Goal: Information Seeking & Learning: Learn about a topic

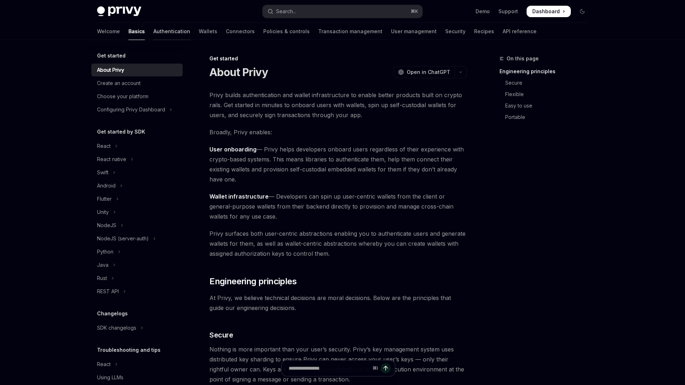
click at [153, 34] on link "Authentication" at bounding box center [171, 31] width 37 height 17
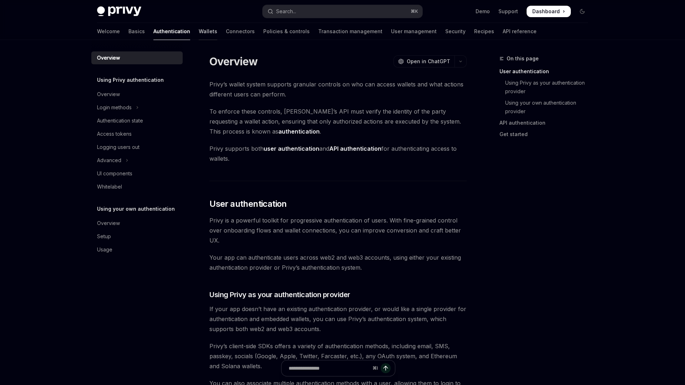
click at [199, 35] on link "Wallets" at bounding box center [208, 31] width 19 height 17
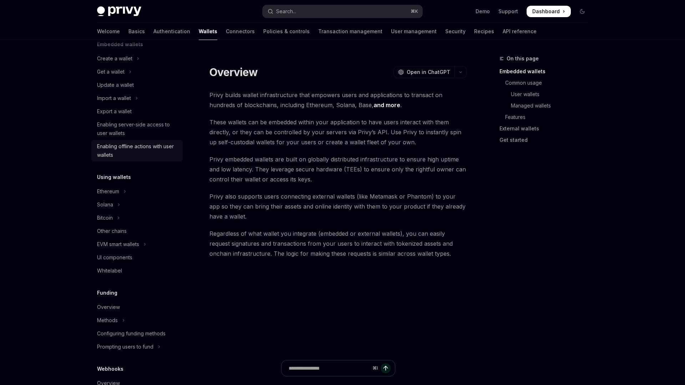
scroll to position [56, 0]
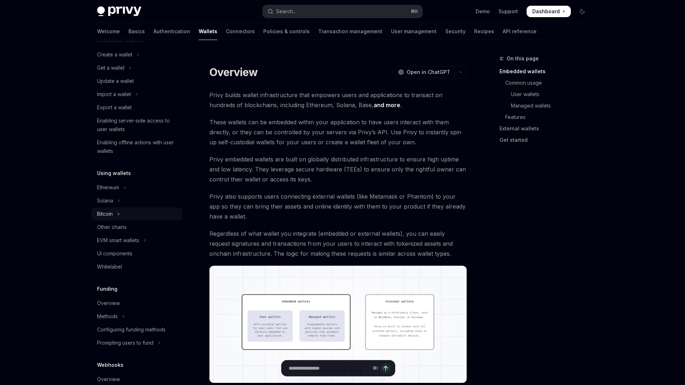
click at [131, 213] on button "Bitcoin" at bounding box center [136, 213] width 91 height 13
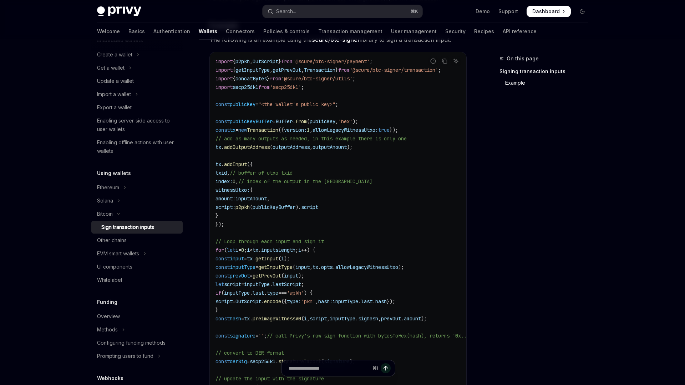
scroll to position [178, 0]
click at [146, 238] on div "Other chains" at bounding box center [137, 240] width 81 height 9
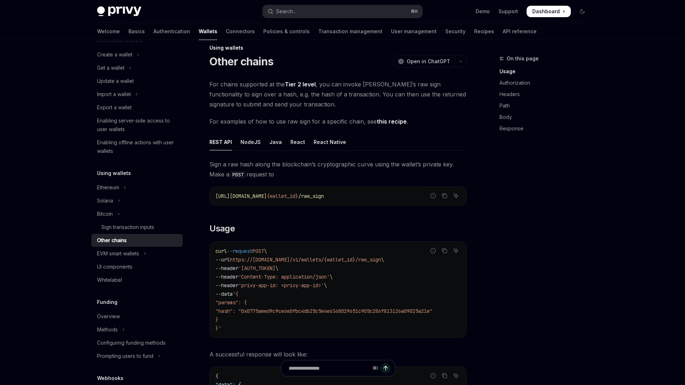
scroll to position [8, 0]
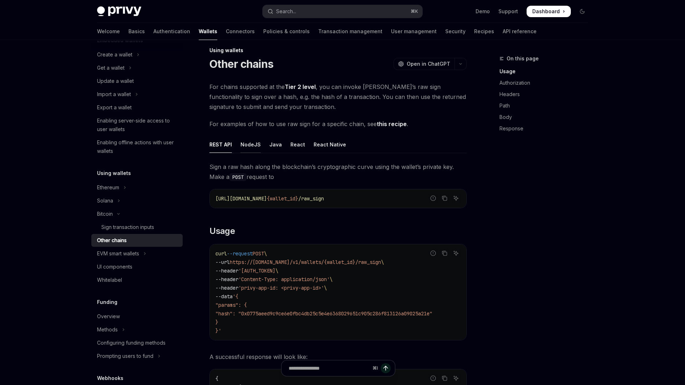
click at [253, 149] on div "NodeJS" at bounding box center [251, 144] width 20 height 17
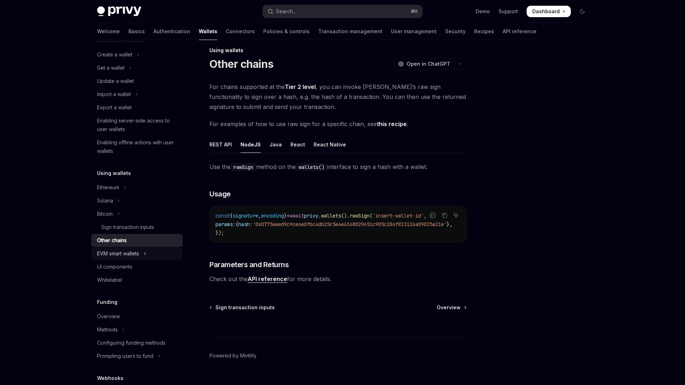
click at [139, 251] on div "EVM smart wallets" at bounding box center [118, 253] width 42 height 9
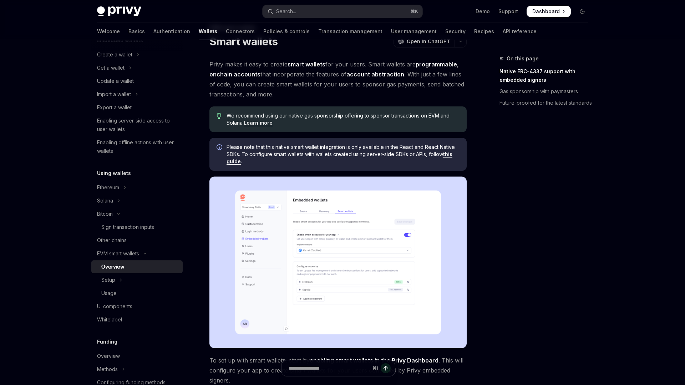
scroll to position [30, 0]
click at [141, 236] on div "Other chains" at bounding box center [137, 240] width 81 height 9
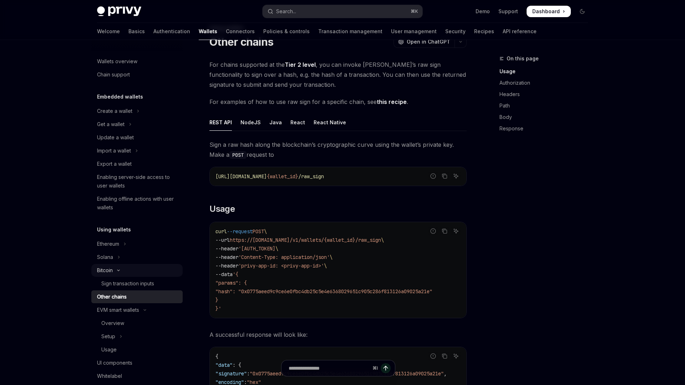
click at [131, 270] on button "Bitcoin" at bounding box center [136, 270] width 91 height 13
click at [135, 296] on div "EVM smart wallets" at bounding box center [118, 296] width 42 height 9
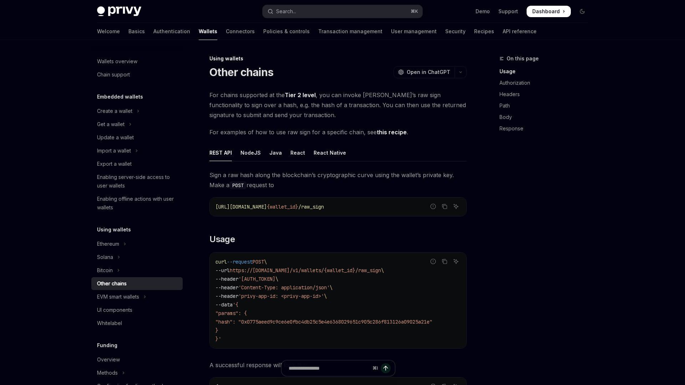
click at [159, 28] on div "Welcome Basics Authentication Wallets Connectors Policies & controls Transactio…" at bounding box center [317, 31] width 440 height 17
click at [153, 29] on link "Authentication" at bounding box center [171, 31] width 37 height 17
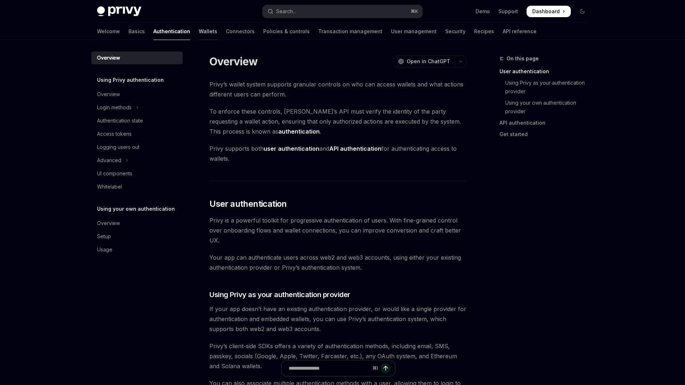
click at [199, 31] on link "Wallets" at bounding box center [208, 31] width 19 height 17
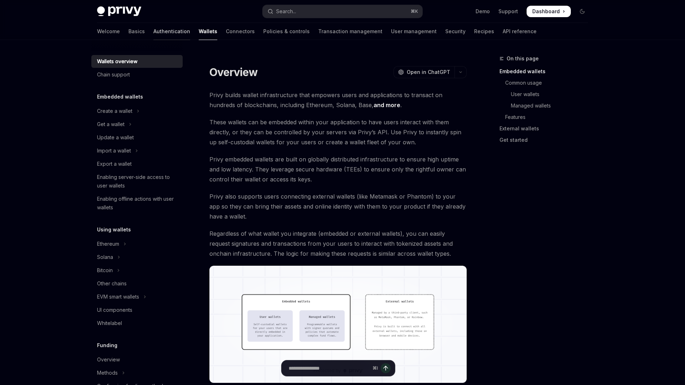
click at [153, 31] on link "Authentication" at bounding box center [171, 31] width 37 height 17
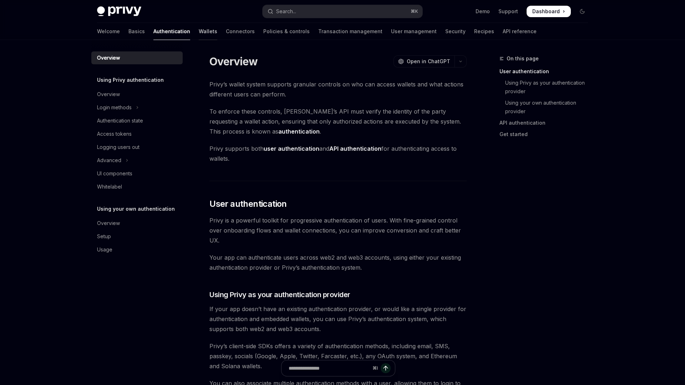
click at [199, 37] on link "Wallets" at bounding box center [208, 31] width 19 height 17
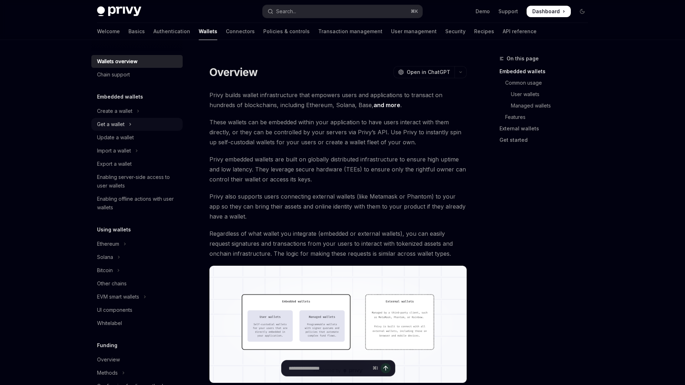
click at [133, 126] on button "Get a wallet" at bounding box center [136, 124] width 91 height 13
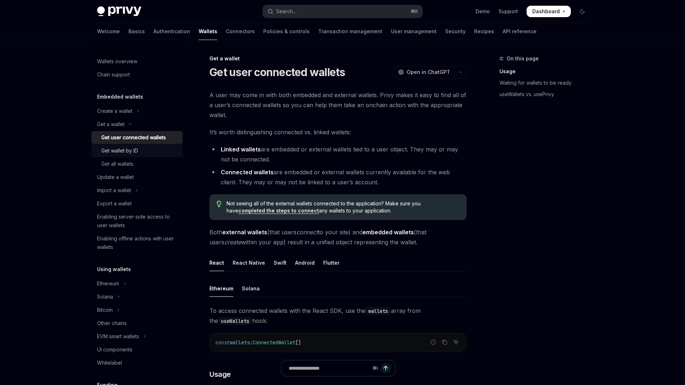
click at [134, 149] on div "Get wallet by ID" at bounding box center [119, 150] width 37 height 9
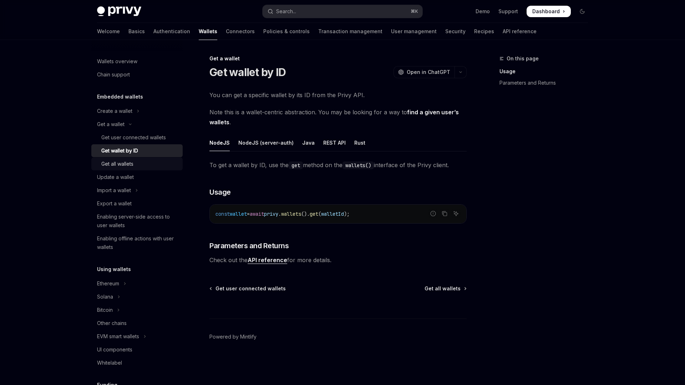
click at [130, 168] on div "Get all wallets" at bounding box center [117, 164] width 32 height 9
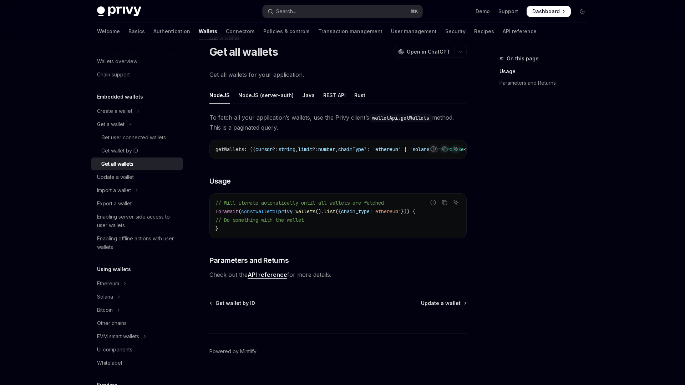
scroll to position [33, 0]
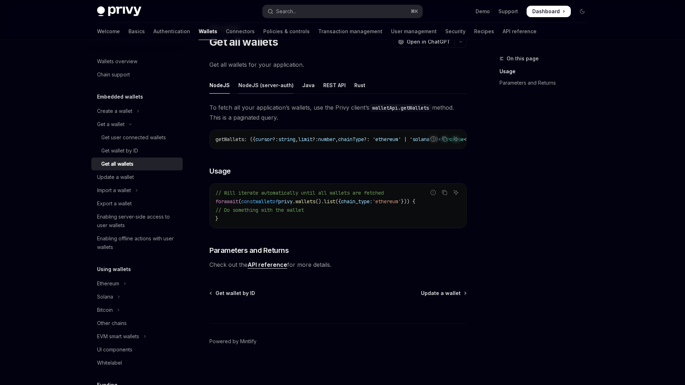
click at [263, 80] on div "NodeJS (server-auth)" at bounding box center [265, 85] width 55 height 17
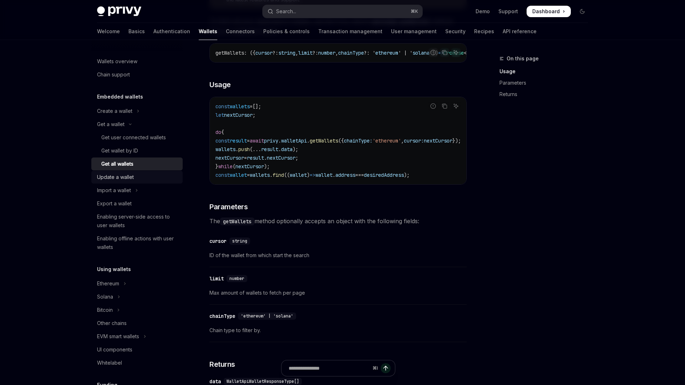
click at [145, 178] on div "Update a wallet" at bounding box center [137, 177] width 81 height 9
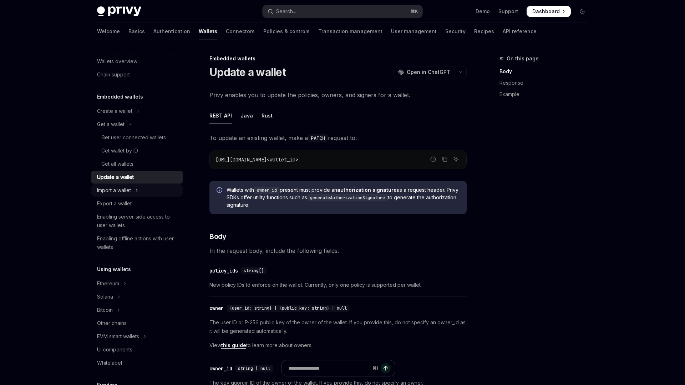
click at [136, 190] on button "Import a wallet" at bounding box center [136, 190] width 91 height 13
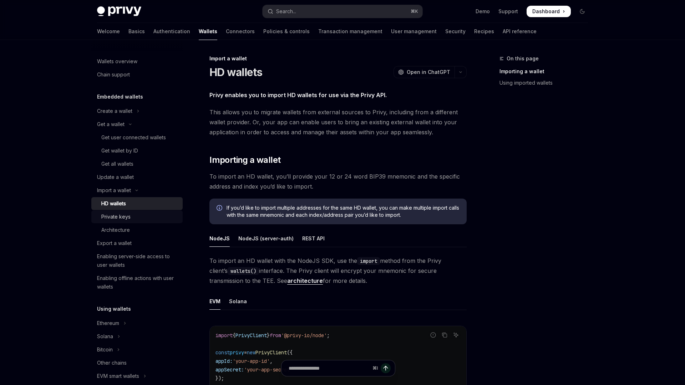
click at [140, 212] on div "Private keys" at bounding box center [139, 216] width 77 height 9
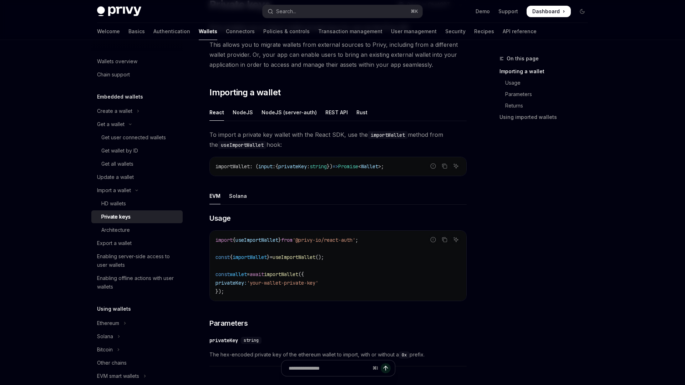
scroll to position [76, 0]
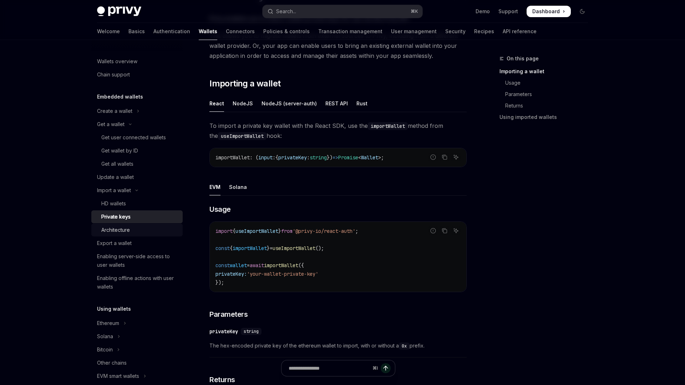
click at [138, 229] on div "Architecture" at bounding box center [139, 230] width 77 height 9
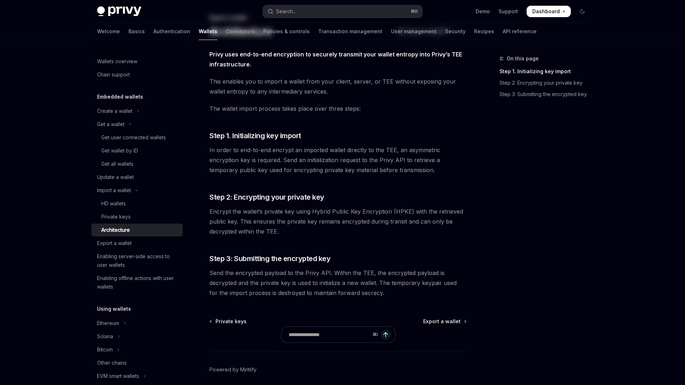
scroll to position [69, 0]
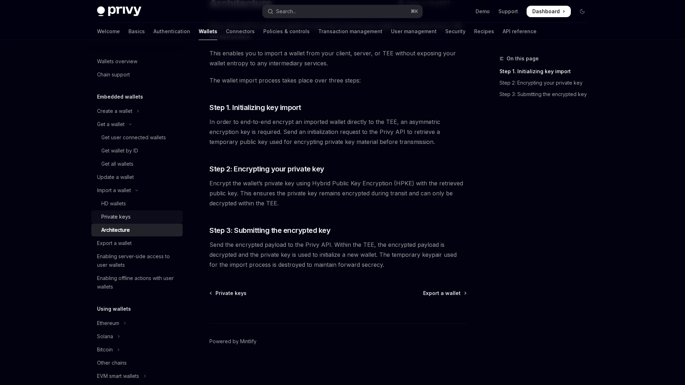
click at [141, 213] on div "Private keys" at bounding box center [139, 216] width 77 height 9
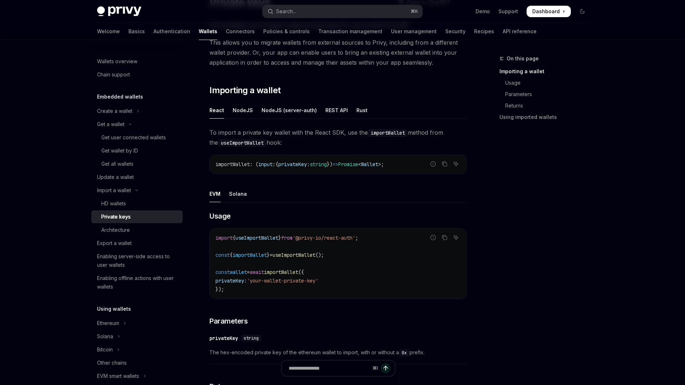
scroll to position [76, 0]
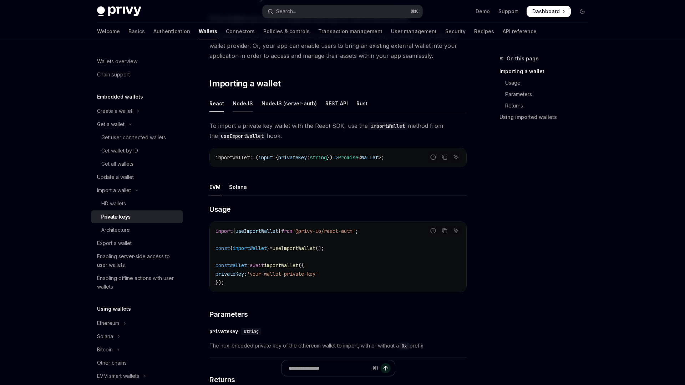
click at [236, 100] on div "NodeJS" at bounding box center [243, 103] width 20 height 17
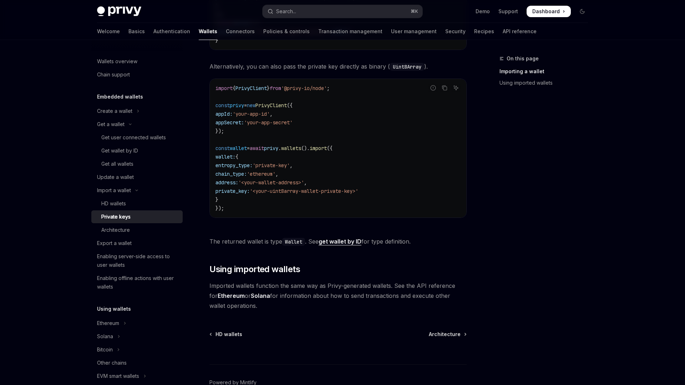
scroll to position [411, 0]
click at [153, 232] on div "Architecture" at bounding box center [139, 230] width 77 height 9
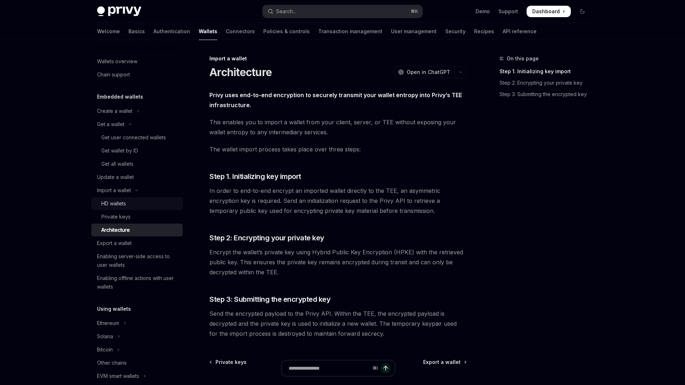
click at [137, 206] on div "HD wallets" at bounding box center [139, 203] width 77 height 9
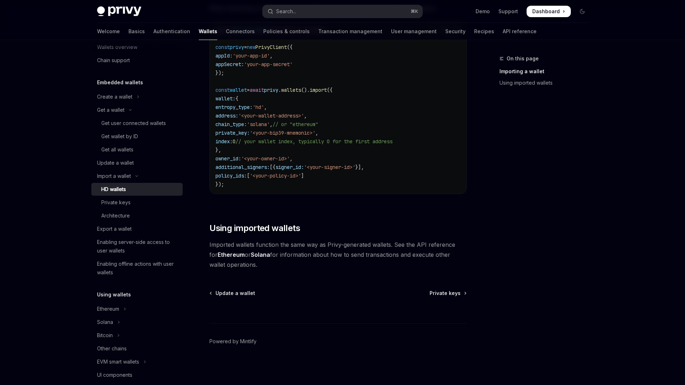
scroll to position [21, 0]
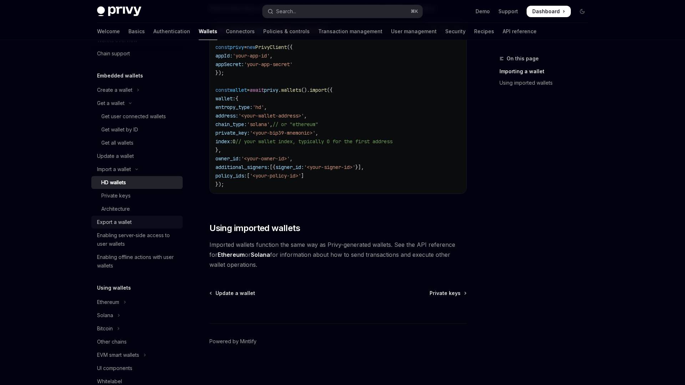
click at [136, 223] on div "Export a wallet" at bounding box center [137, 222] width 81 height 9
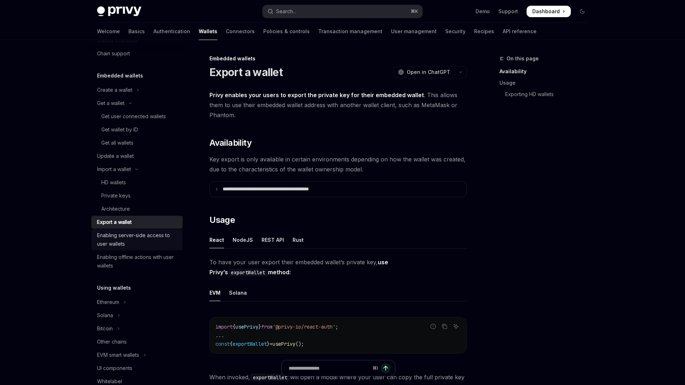
click at [151, 242] on div "Enabling server-side access to user wallets" at bounding box center [137, 239] width 81 height 17
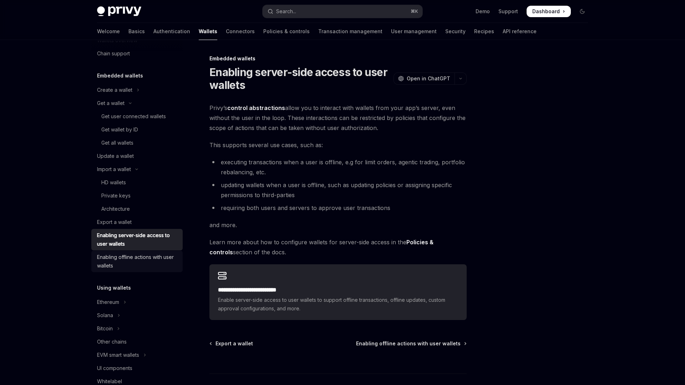
click at [143, 256] on div "Enabling offline actions with user wallets" at bounding box center [137, 261] width 81 height 17
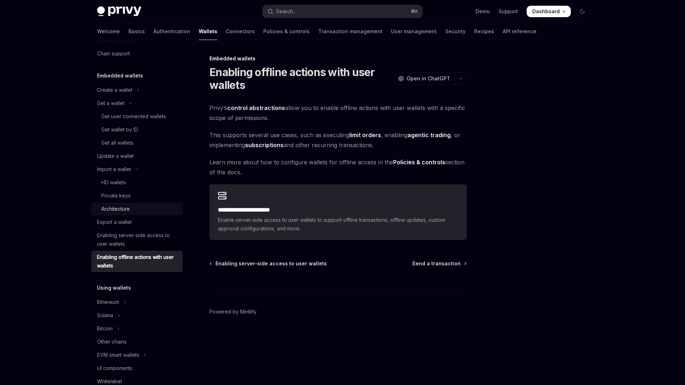
click at [133, 208] on div "Architecture" at bounding box center [139, 209] width 77 height 9
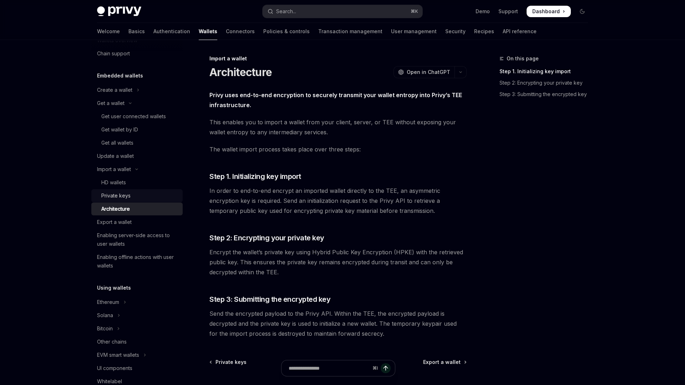
click at [151, 197] on div "Private keys" at bounding box center [139, 195] width 77 height 9
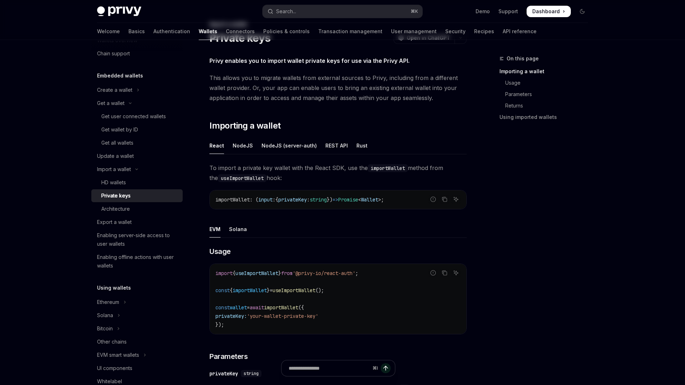
scroll to position [16, 0]
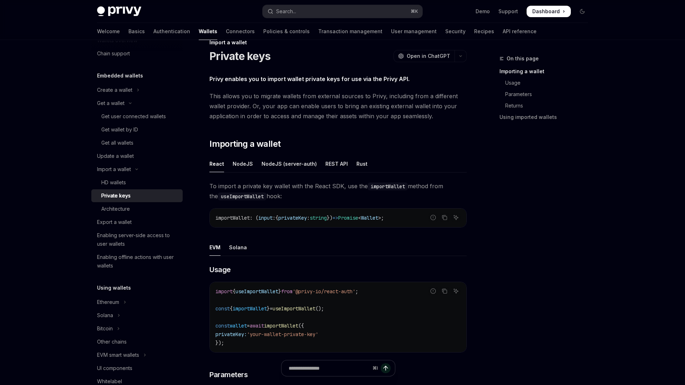
click at [253, 160] on ul "React NodeJS NodeJS (server-auth) REST API Rust" at bounding box center [338, 163] width 257 height 17
click at [240, 163] on div "NodeJS" at bounding box center [243, 163] width 20 height 17
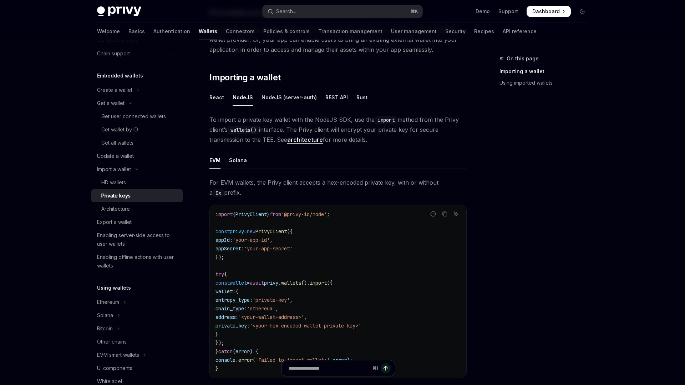
scroll to position [92, 0]
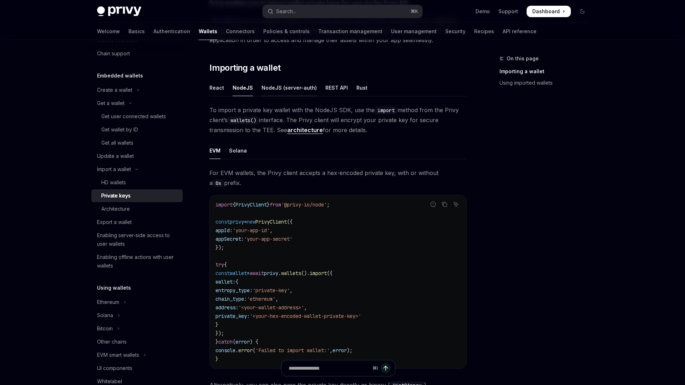
click at [279, 86] on div "NodeJS (server-auth)" at bounding box center [289, 87] width 55 height 17
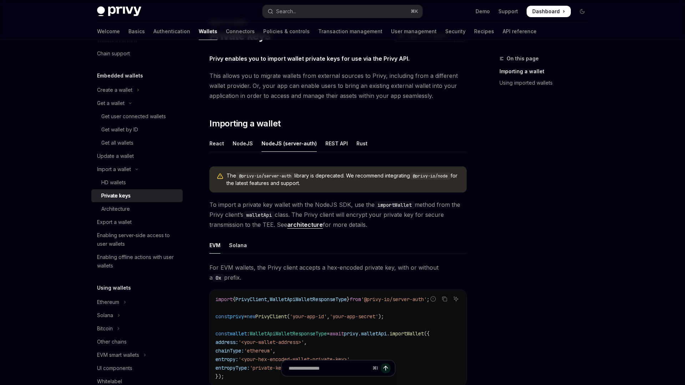
scroll to position [28, 0]
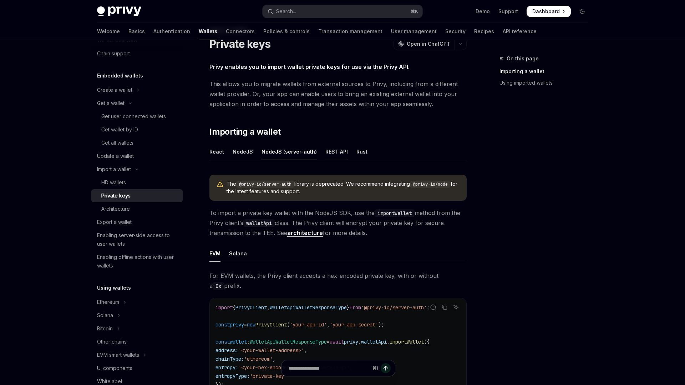
click at [328, 152] on div "REST API" at bounding box center [337, 151] width 22 height 17
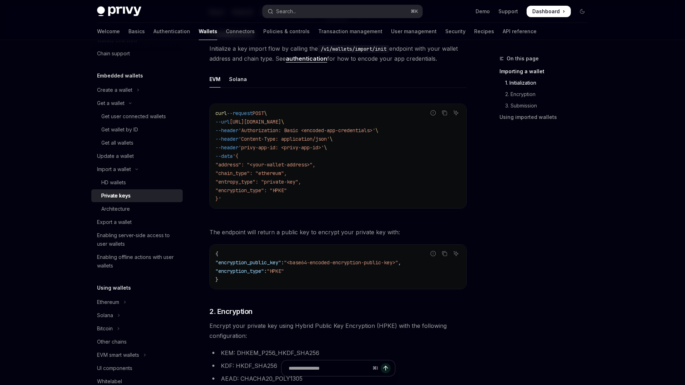
scroll to position [167, 0]
click at [243, 80] on div "Solana" at bounding box center [238, 79] width 18 height 17
click at [220, 81] on div "EVM" at bounding box center [215, 79] width 11 height 17
click at [243, 85] on div "Solana" at bounding box center [238, 79] width 18 height 17
click at [216, 83] on div "EVM" at bounding box center [215, 79] width 11 height 17
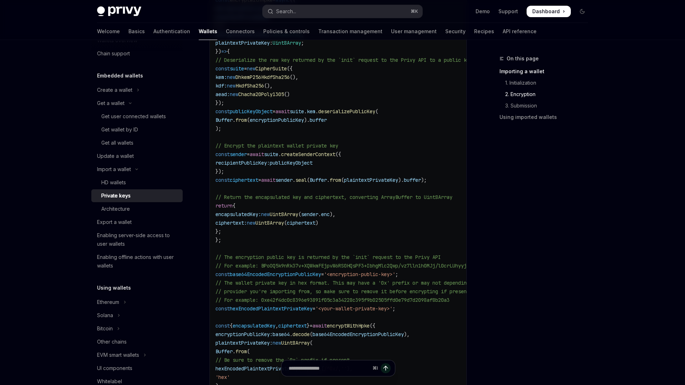
scroll to position [731, 0]
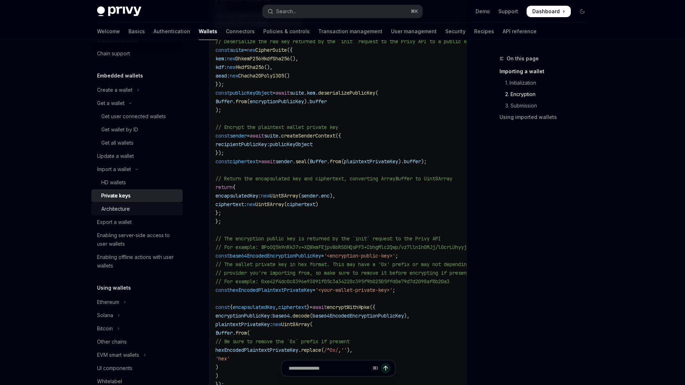
click at [140, 206] on div "Architecture" at bounding box center [139, 209] width 77 height 9
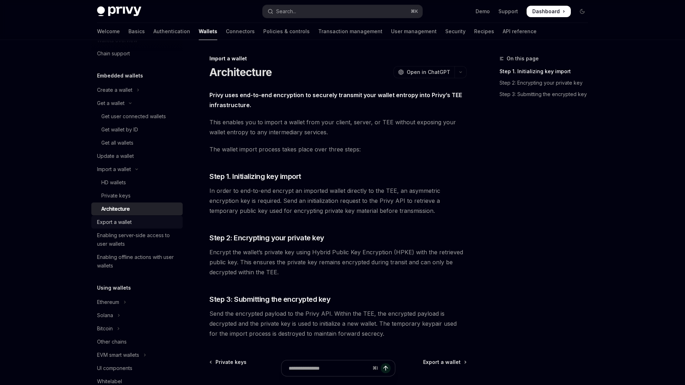
click at [136, 219] on div "Export a wallet" at bounding box center [137, 222] width 81 height 9
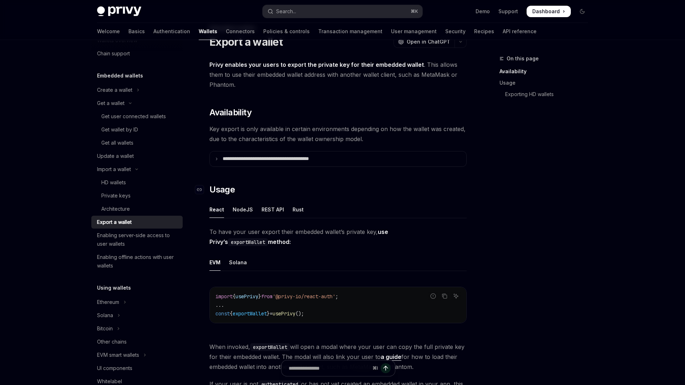
scroll to position [47, 0]
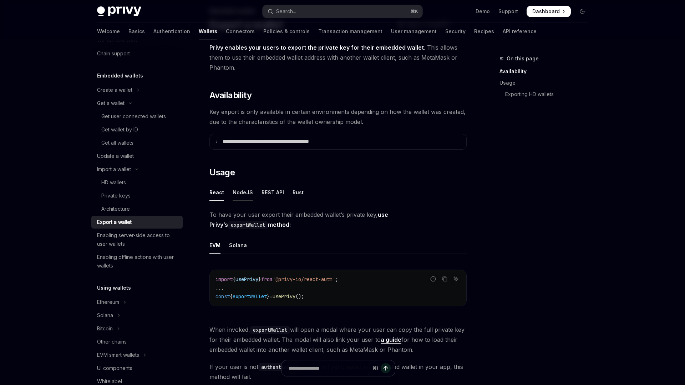
click at [243, 192] on div "NodeJS" at bounding box center [243, 192] width 20 height 17
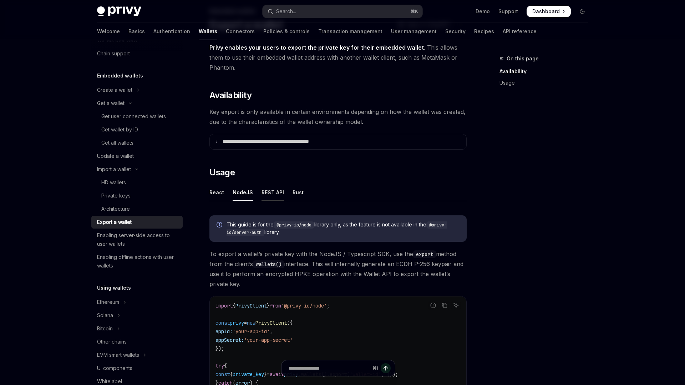
click at [275, 193] on div "REST API" at bounding box center [273, 192] width 22 height 17
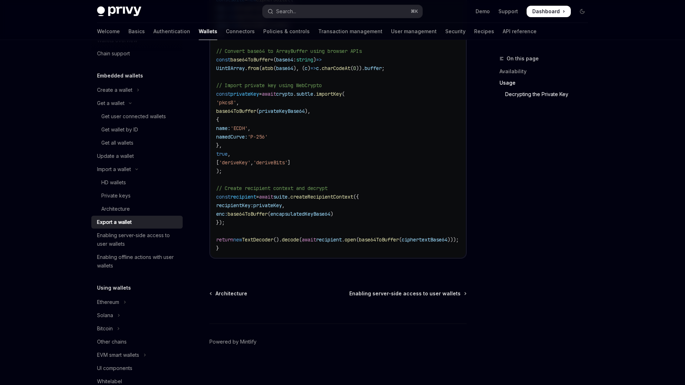
scroll to position [955, 0]
click at [157, 242] on div "Enabling server-side access to user wallets" at bounding box center [137, 239] width 81 height 17
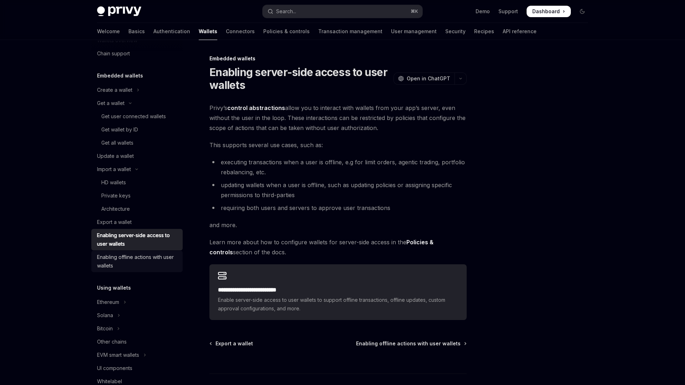
click at [156, 256] on div "Enabling offline actions with user wallets" at bounding box center [137, 261] width 81 height 17
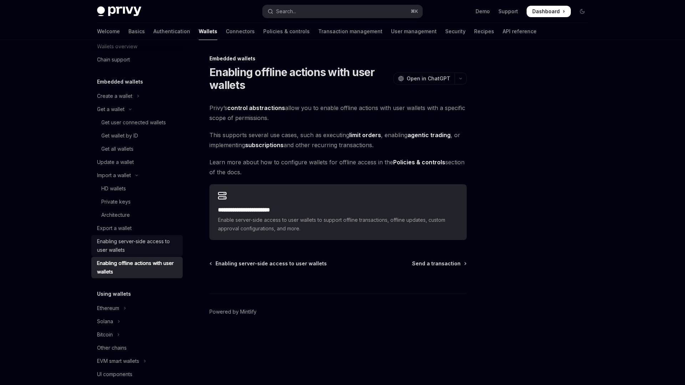
scroll to position [2, 0]
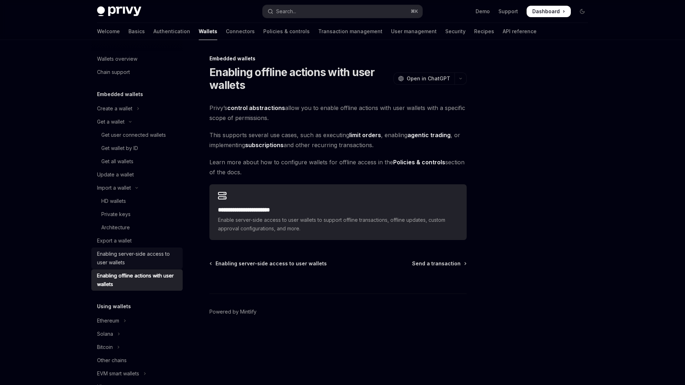
click at [151, 253] on div "Enabling server-side access to user wallets" at bounding box center [137, 258] width 81 height 17
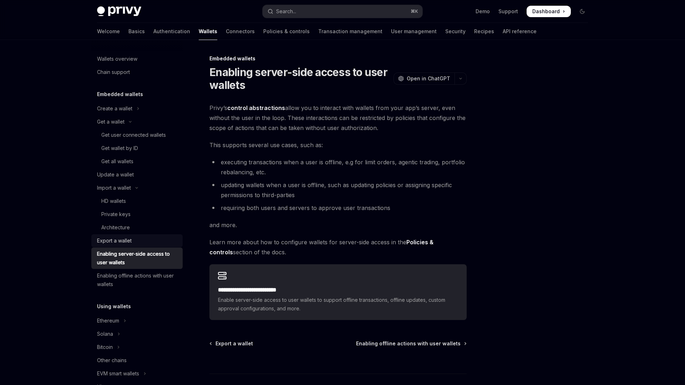
click at [150, 241] on div "Export a wallet" at bounding box center [137, 240] width 81 height 9
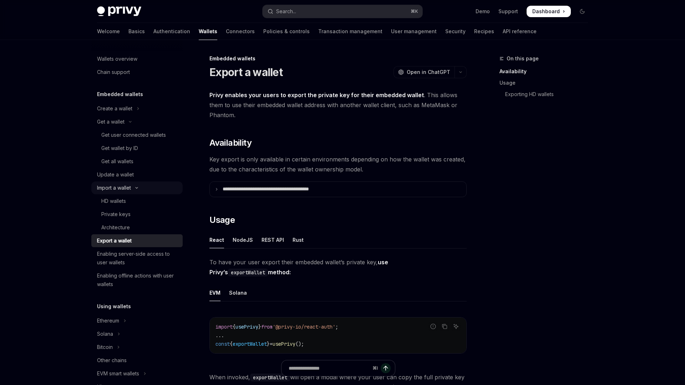
click at [141, 189] on button "Import a wallet" at bounding box center [136, 187] width 91 height 13
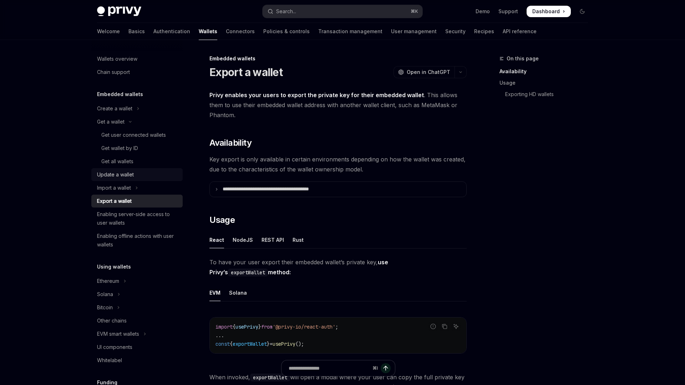
click at [138, 173] on div "Update a wallet" at bounding box center [137, 174] width 81 height 9
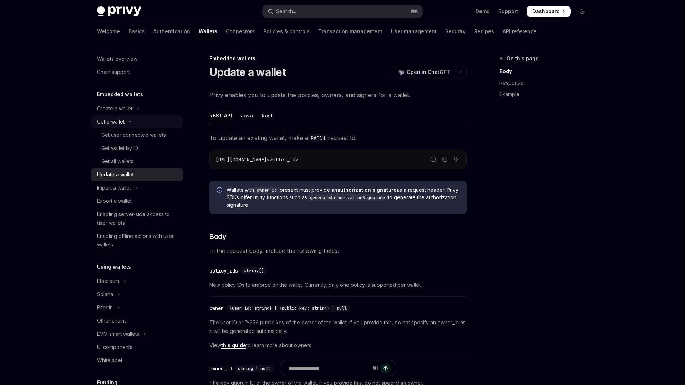
click at [143, 122] on button "Get a wallet" at bounding box center [136, 121] width 91 height 13
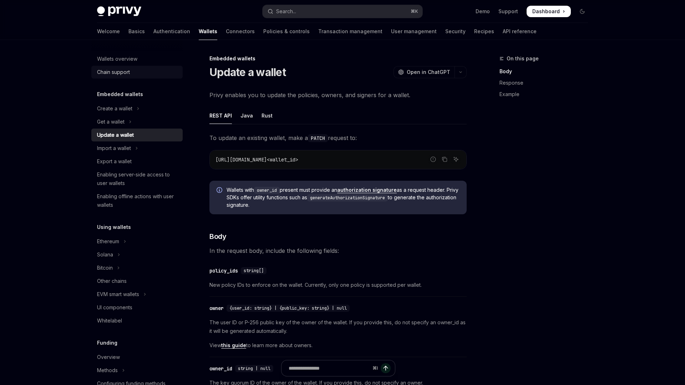
click at [140, 70] on div "Chain support" at bounding box center [137, 72] width 81 height 9
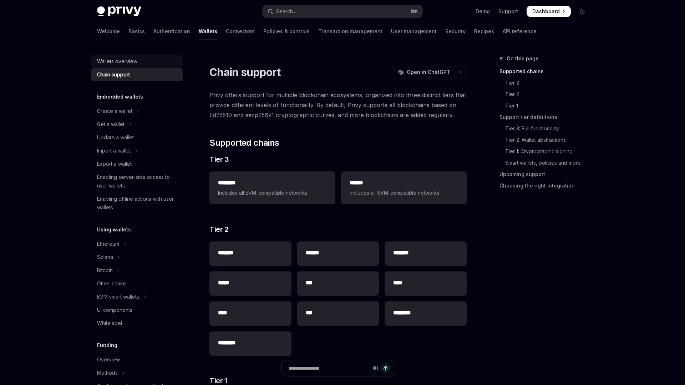
click at [141, 61] on div "Wallets overview" at bounding box center [137, 61] width 81 height 9
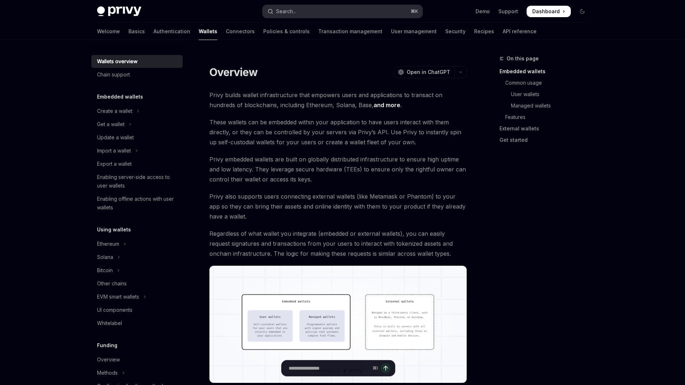
type textarea "*"
